Goal: Task Accomplishment & Management: Manage account settings

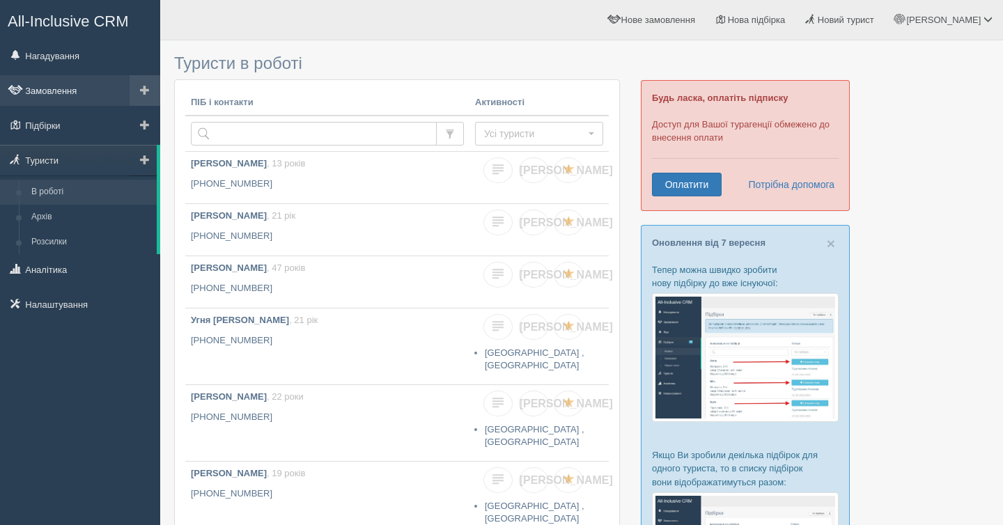
click at [55, 98] on link "Замовлення" at bounding box center [80, 90] width 160 height 31
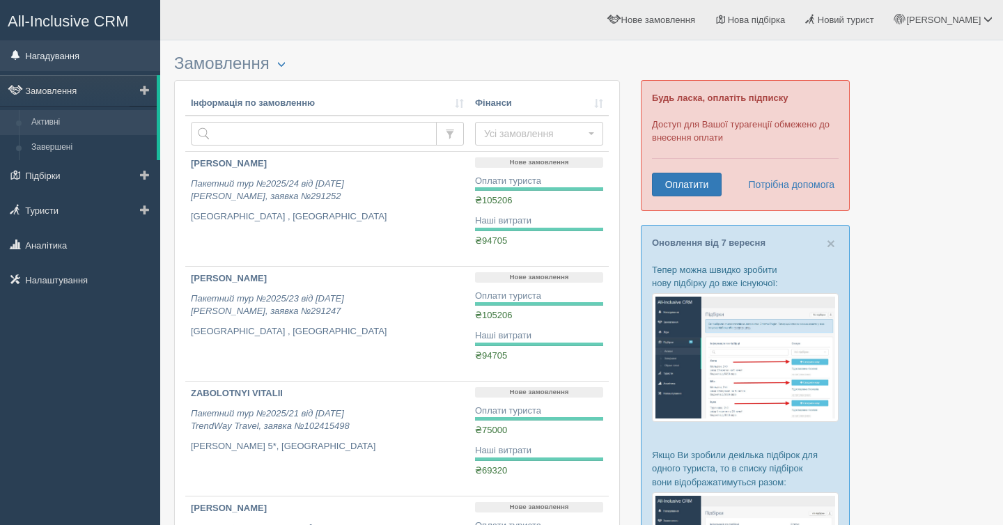
click at [84, 60] on link "Нагадування" at bounding box center [80, 55] width 160 height 31
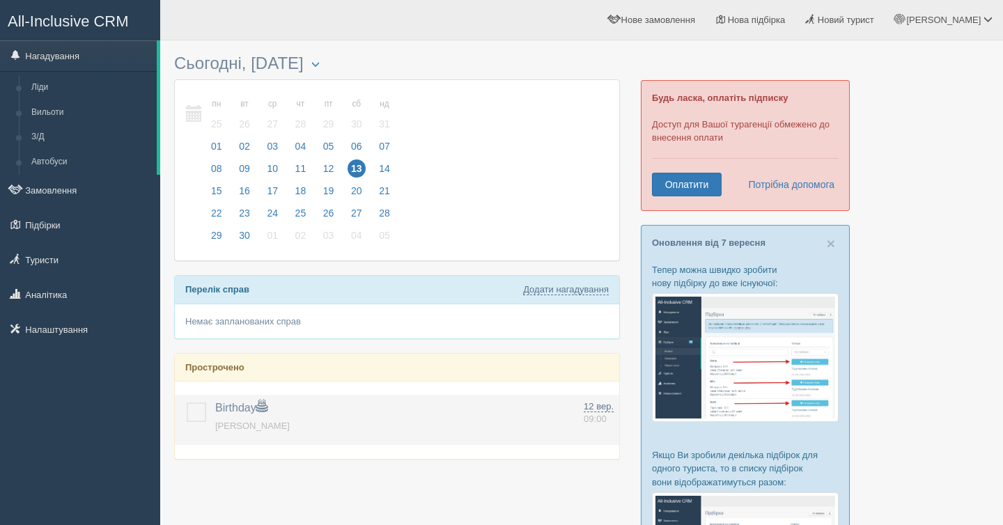
click at [187, 403] on label at bounding box center [187, 403] width 0 height 0
click at [0, 0] on input "checkbox" at bounding box center [0, 0] width 0 height 0
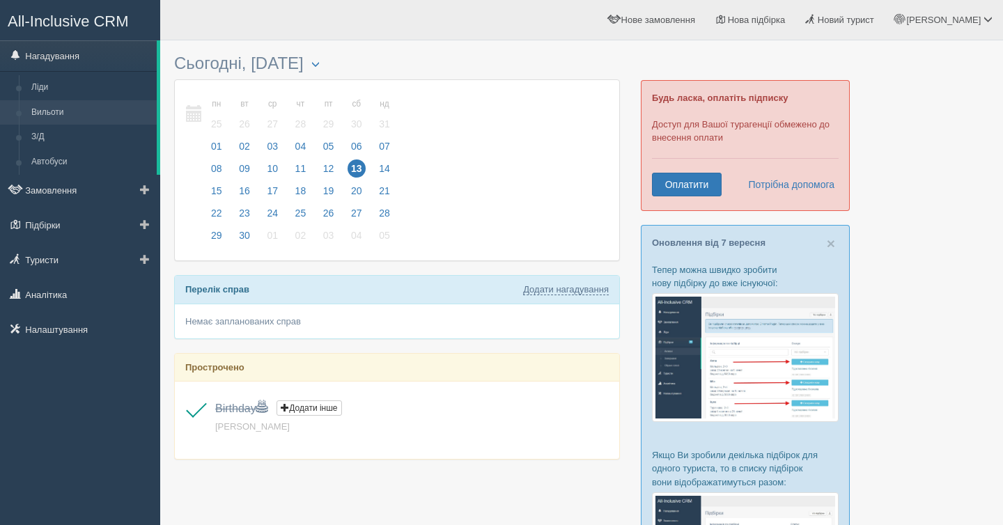
click at [71, 116] on link "Вильоти" at bounding box center [91, 112] width 132 height 25
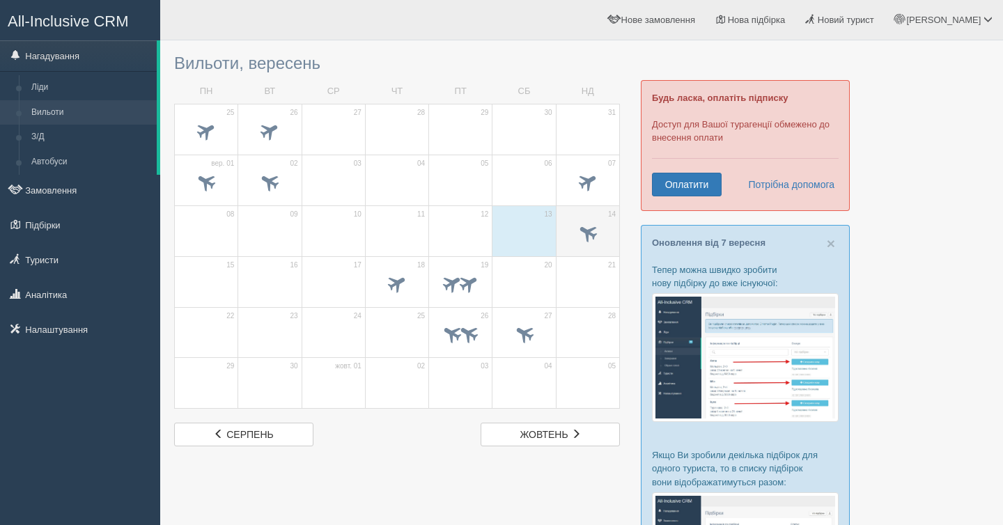
click at [596, 231] on span at bounding box center [587, 232] width 23 height 23
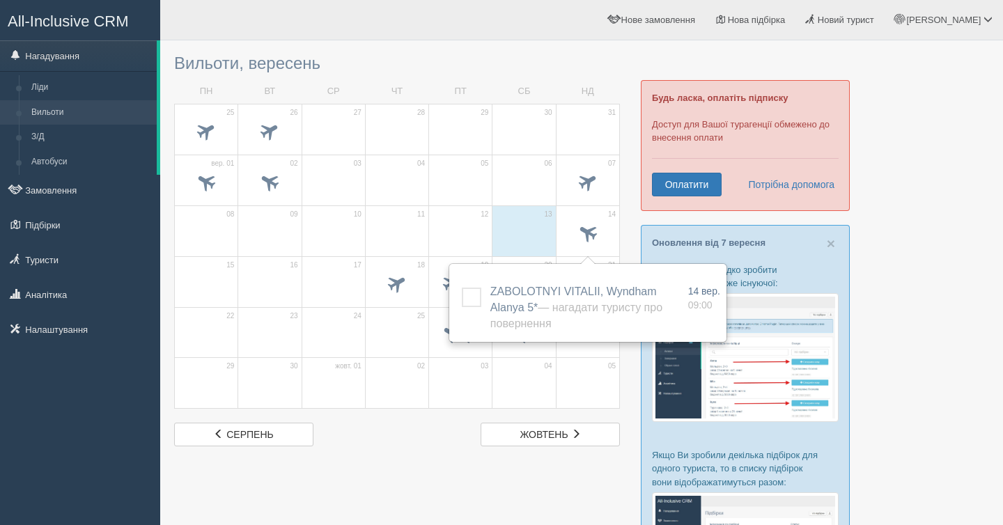
click at [215, 282] on span at bounding box center [206, 285] width 49 height 24
